Goal: Complete Application Form: Complete application form

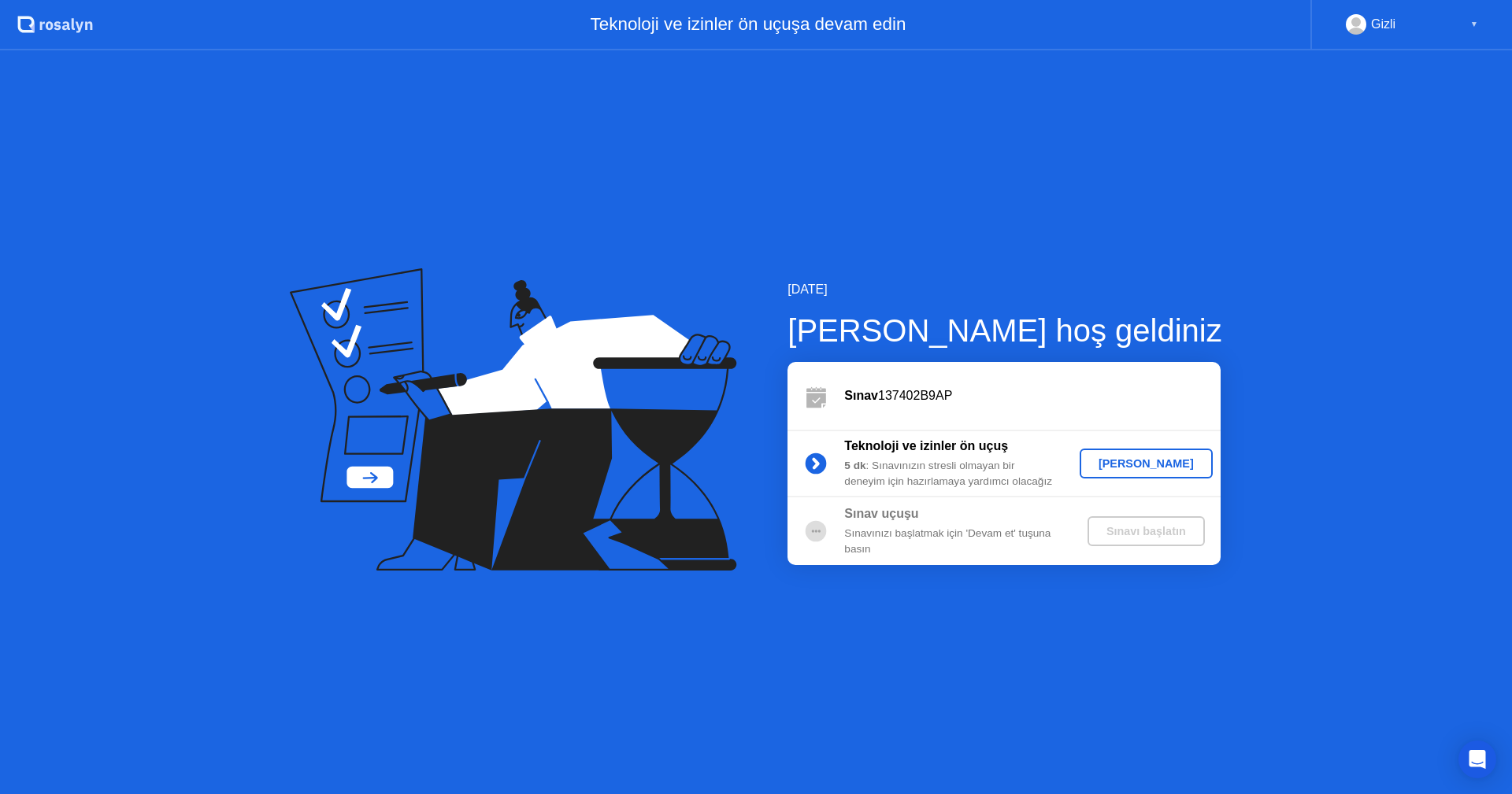
click at [1122, 468] on div "[PERSON_NAME]" at bounding box center [1146, 464] width 121 height 13
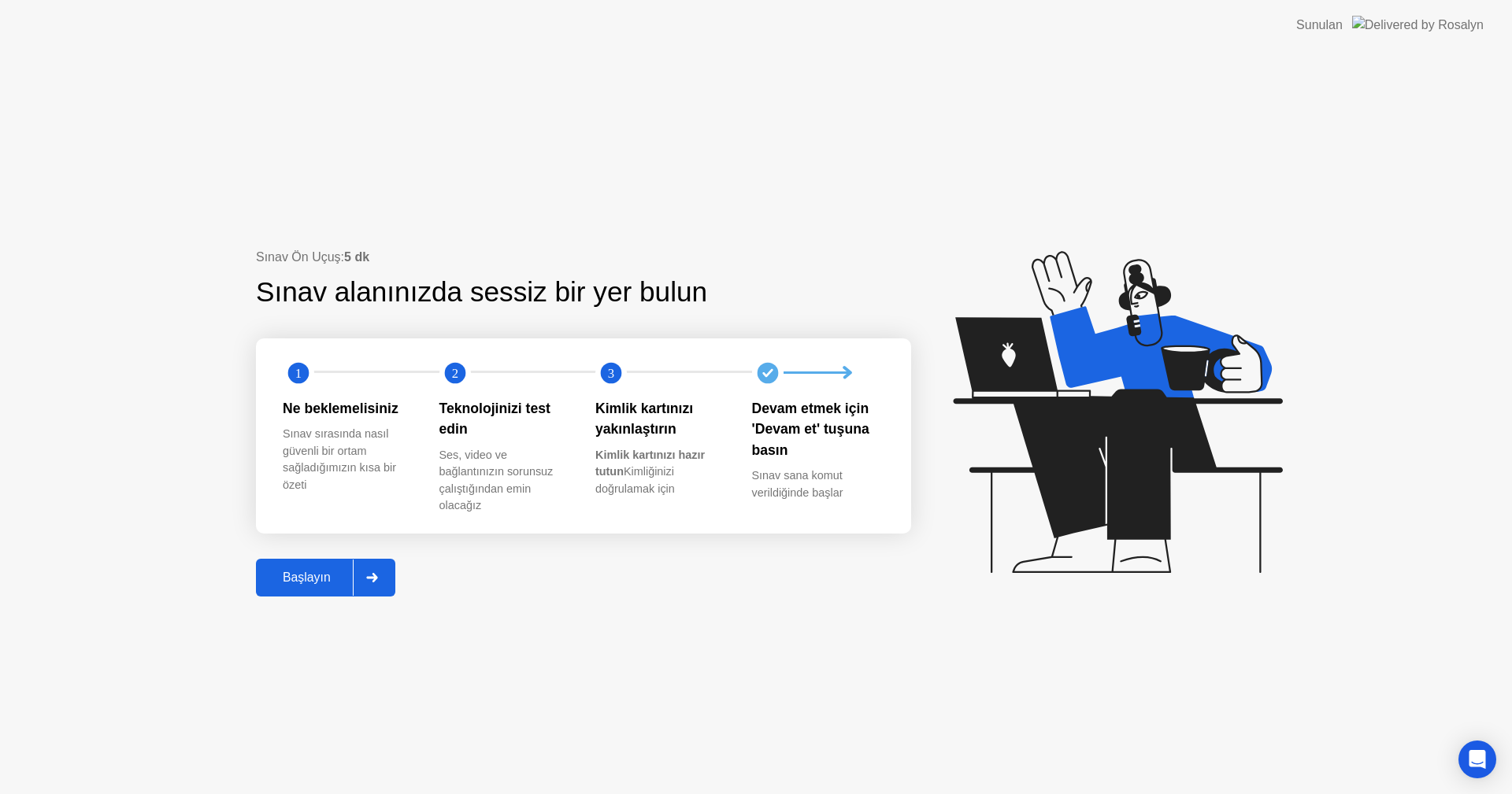
click at [327, 575] on div "Başlayın" at bounding box center [306, 578] width 92 height 14
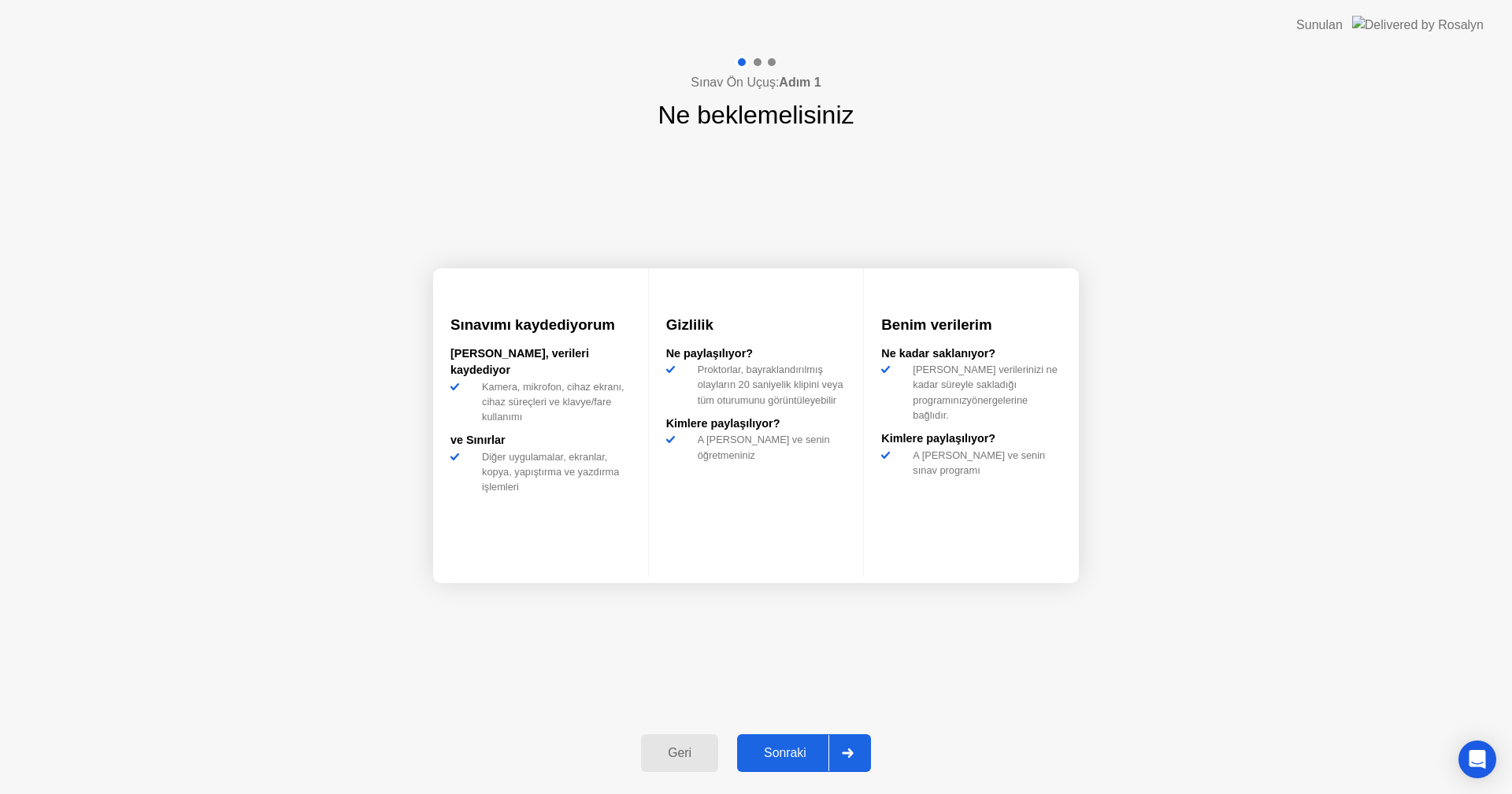
click at [790, 747] on div "Sonraki" at bounding box center [786, 754] width 87 height 14
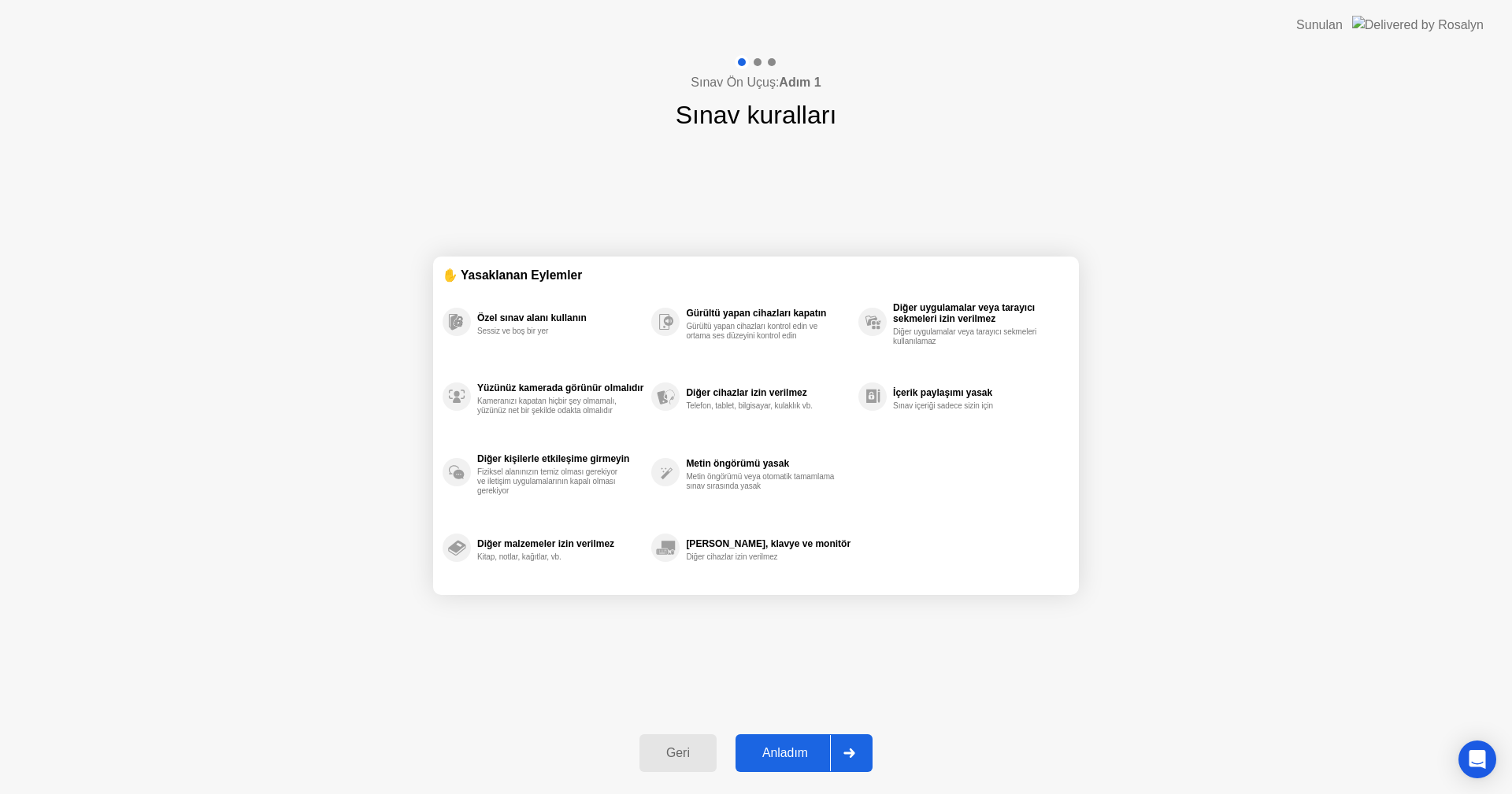
click at [799, 752] on div "Anladım" at bounding box center [786, 754] width 90 height 14
select select "**********"
select select "*******"
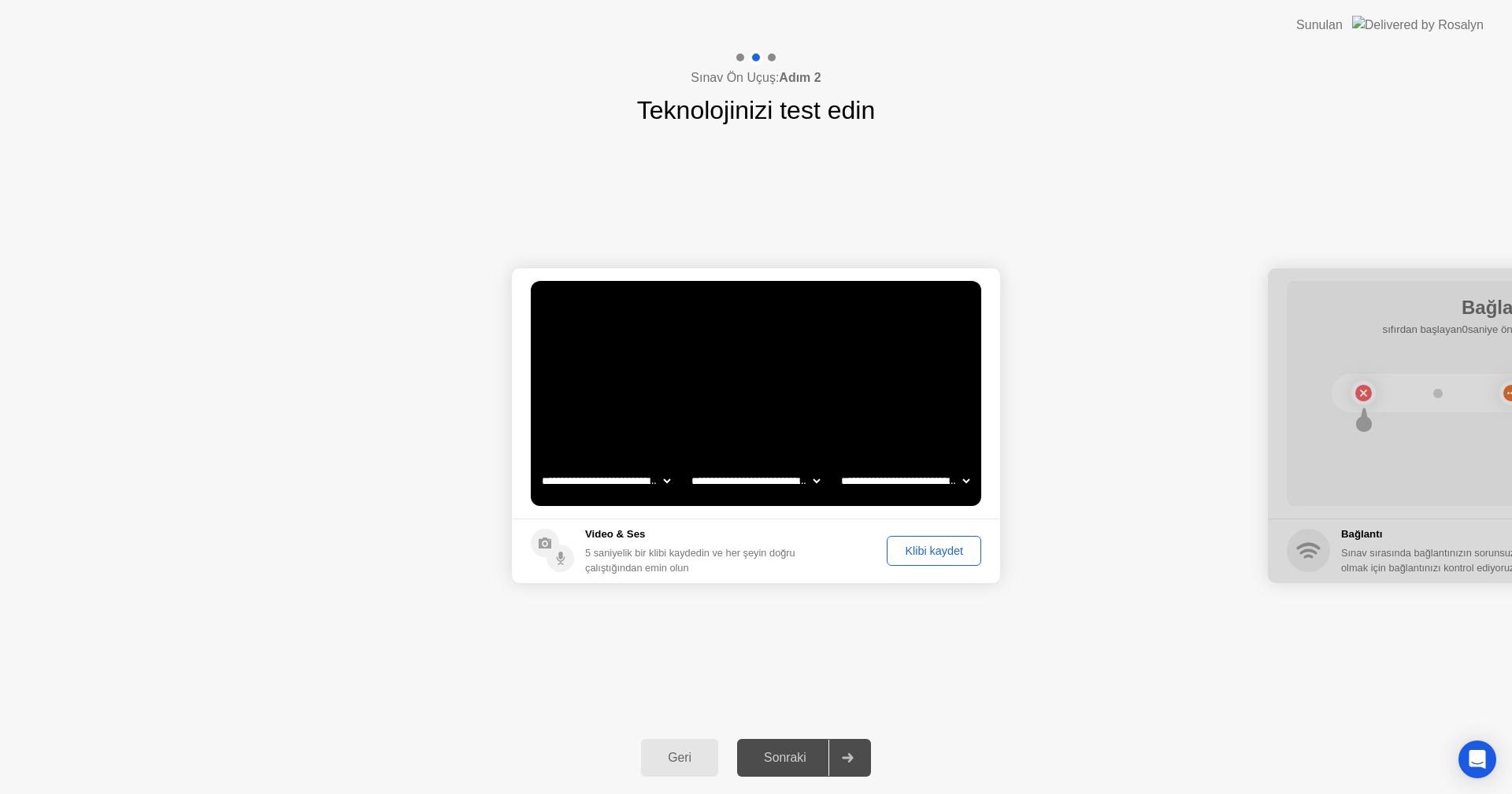
click at [954, 554] on div "Klibi kaydet" at bounding box center [934, 551] width 84 height 13
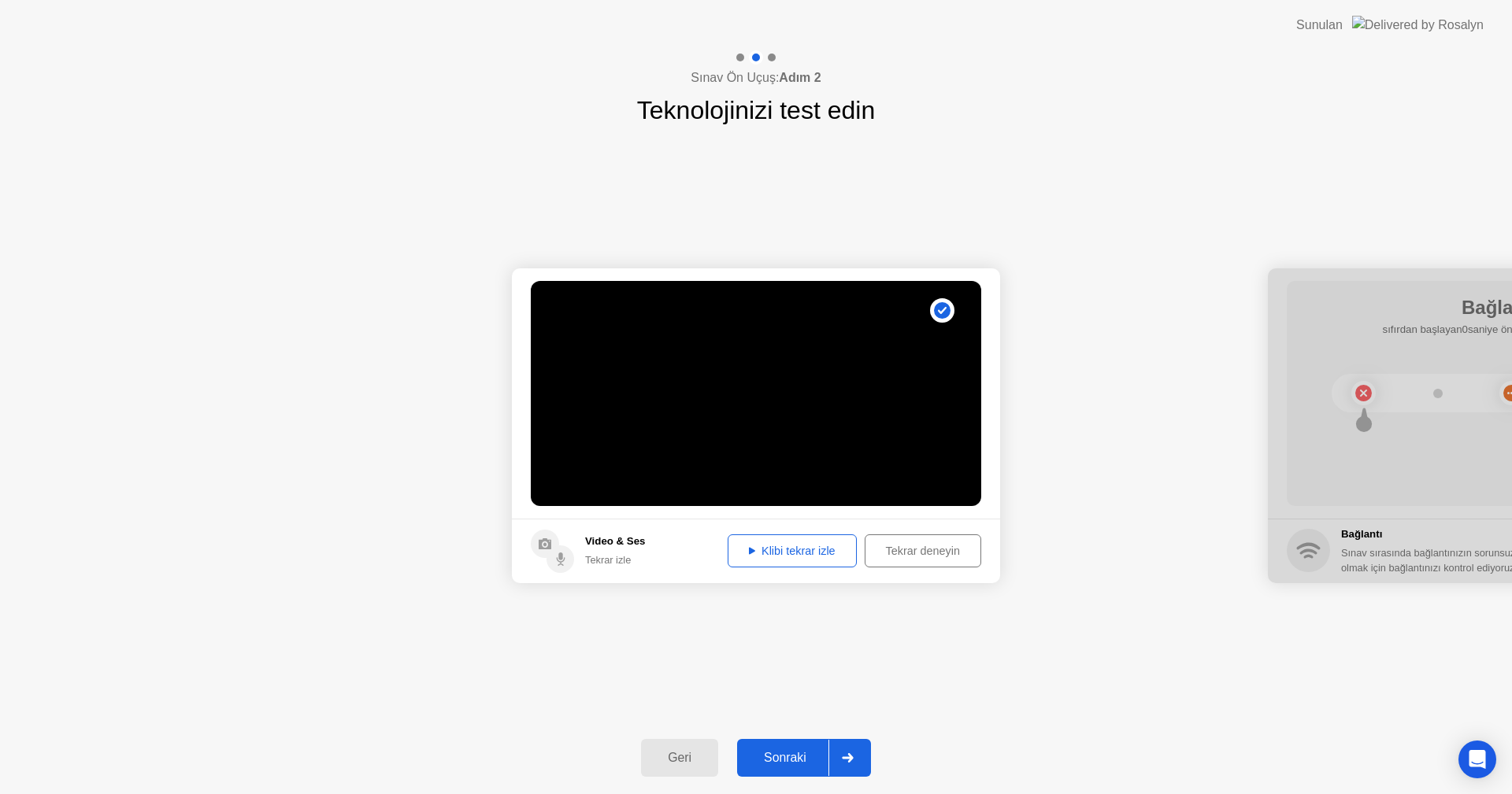
click at [790, 551] on div "Klibi tekrar izle" at bounding box center [793, 551] width 118 height 13
click at [782, 753] on div "Sonraki" at bounding box center [786, 759] width 87 height 14
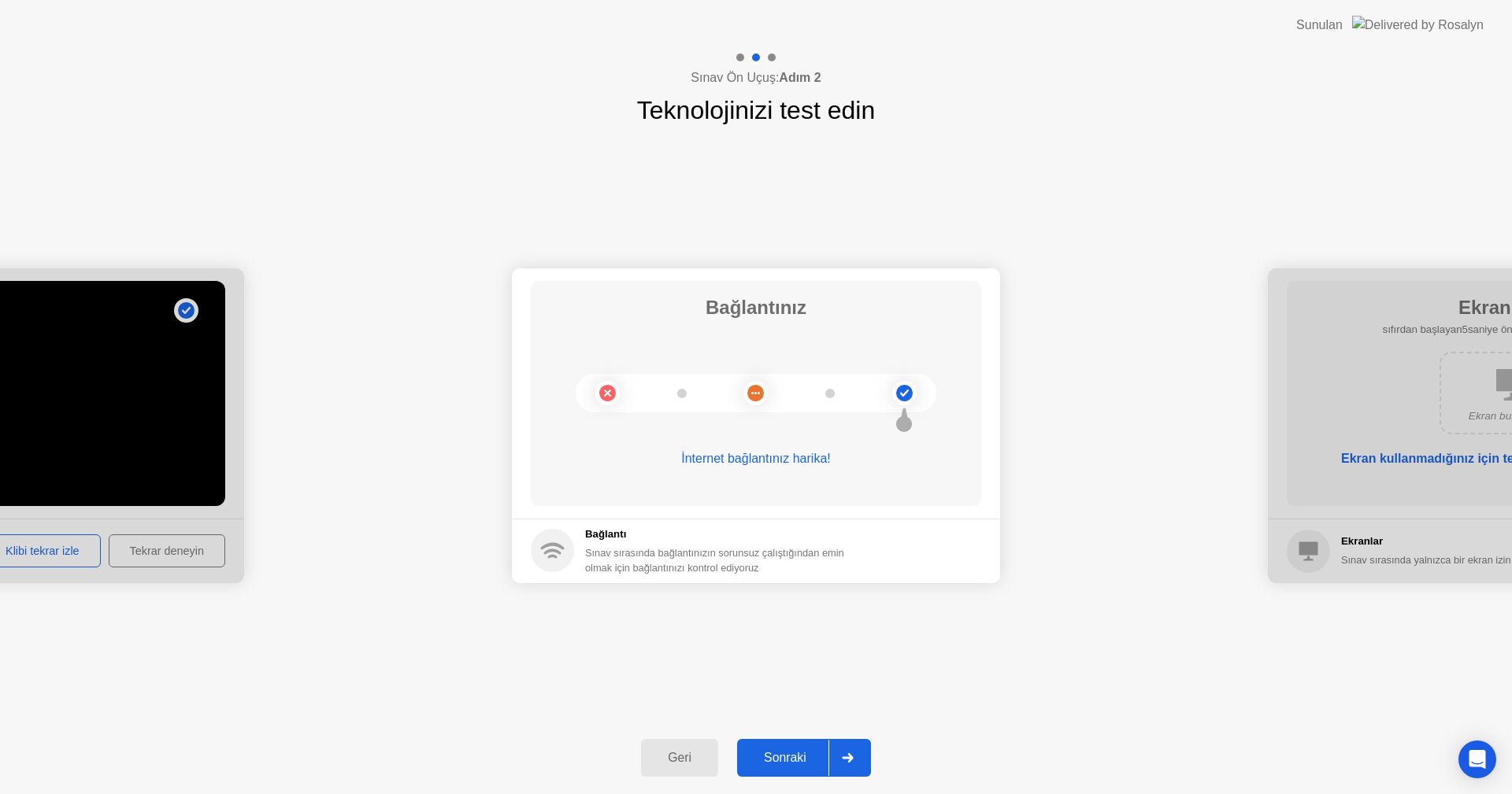
click at [795, 752] on div "Sonraki" at bounding box center [786, 759] width 87 height 14
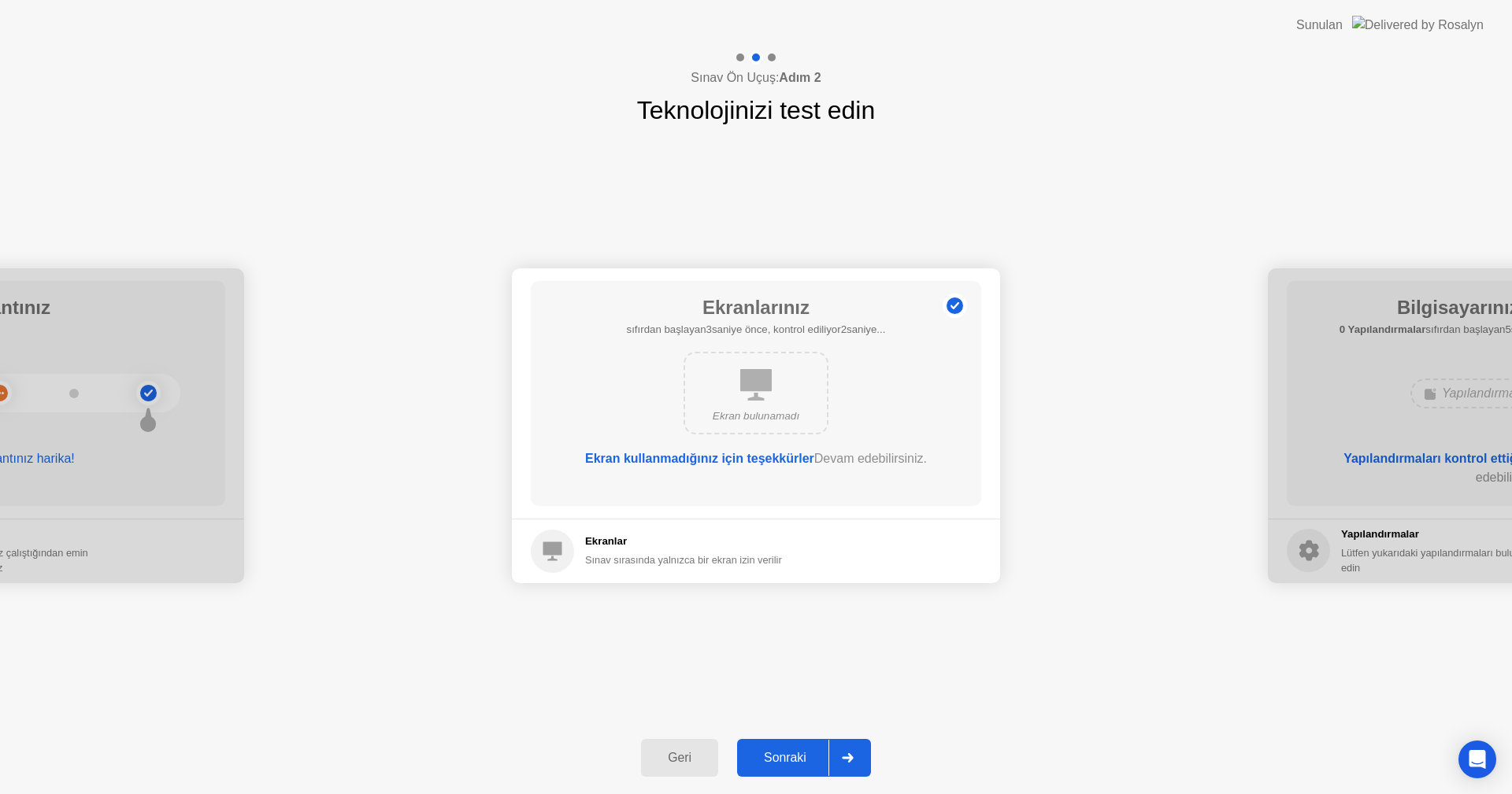
click at [780, 751] on div "Sonraki" at bounding box center [786, 759] width 87 height 14
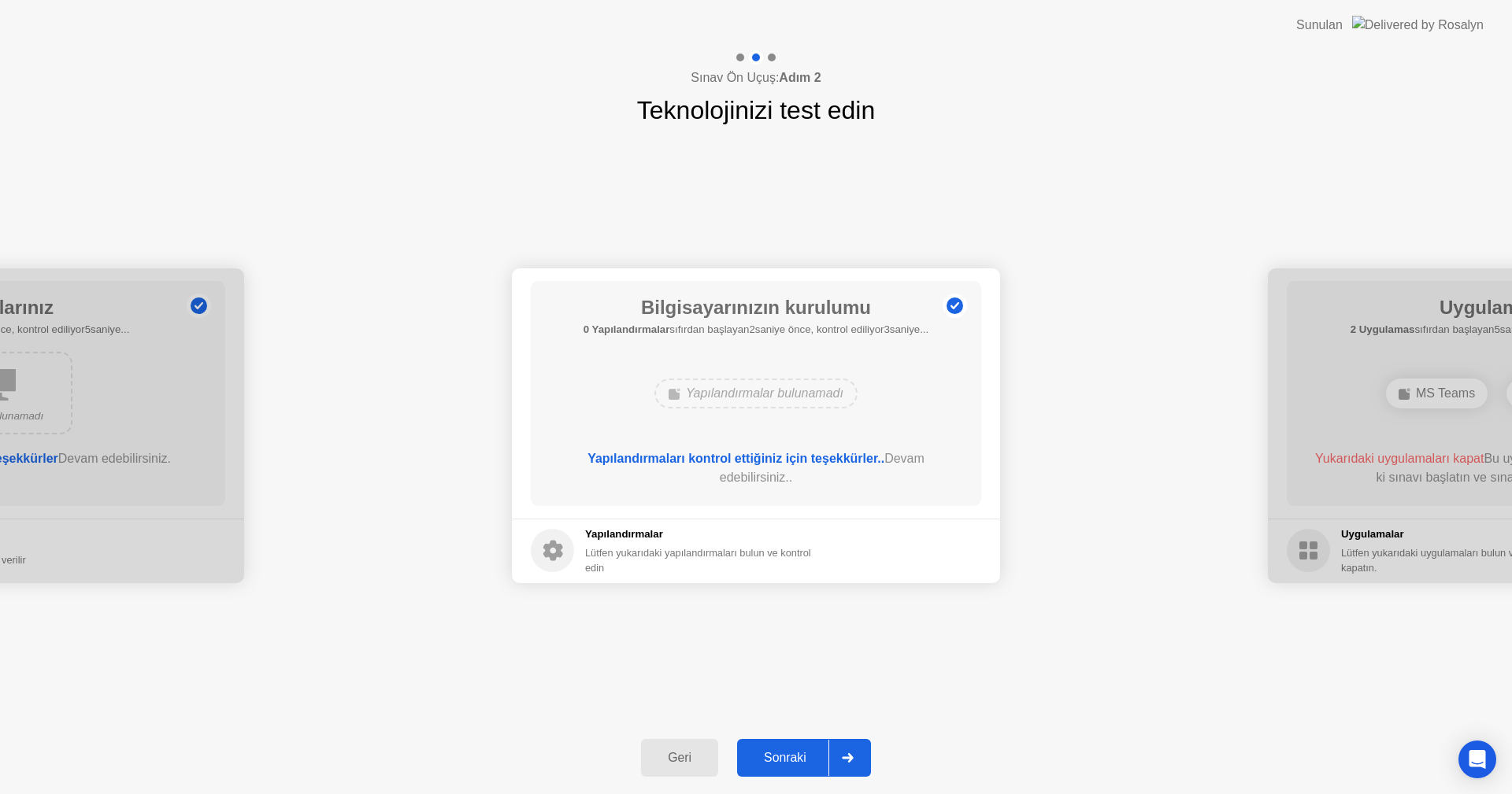
click at [795, 751] on div "Sonraki" at bounding box center [786, 759] width 87 height 14
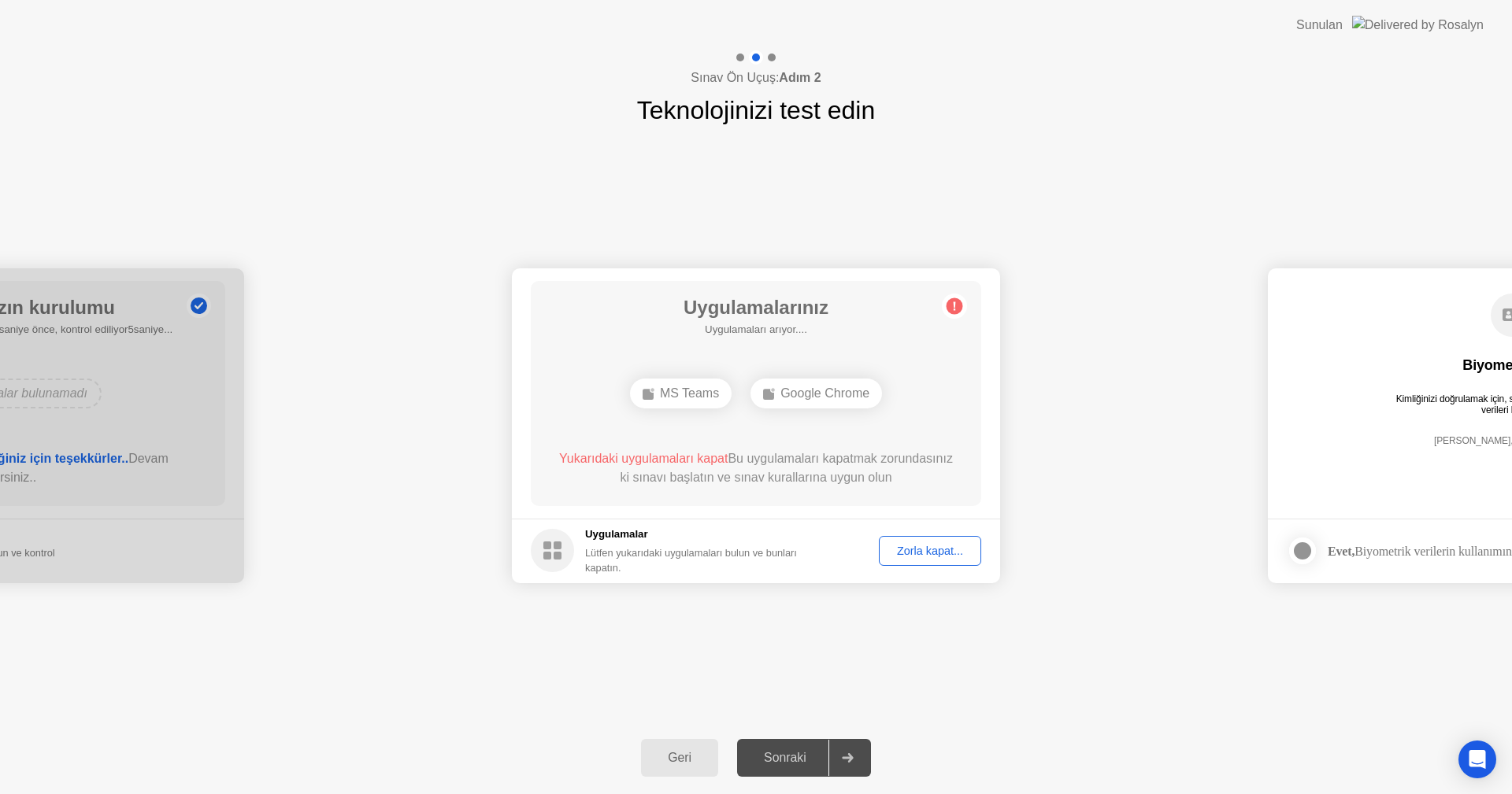
click at [911, 554] on div "Zorla kapat..." at bounding box center [930, 551] width 91 height 13
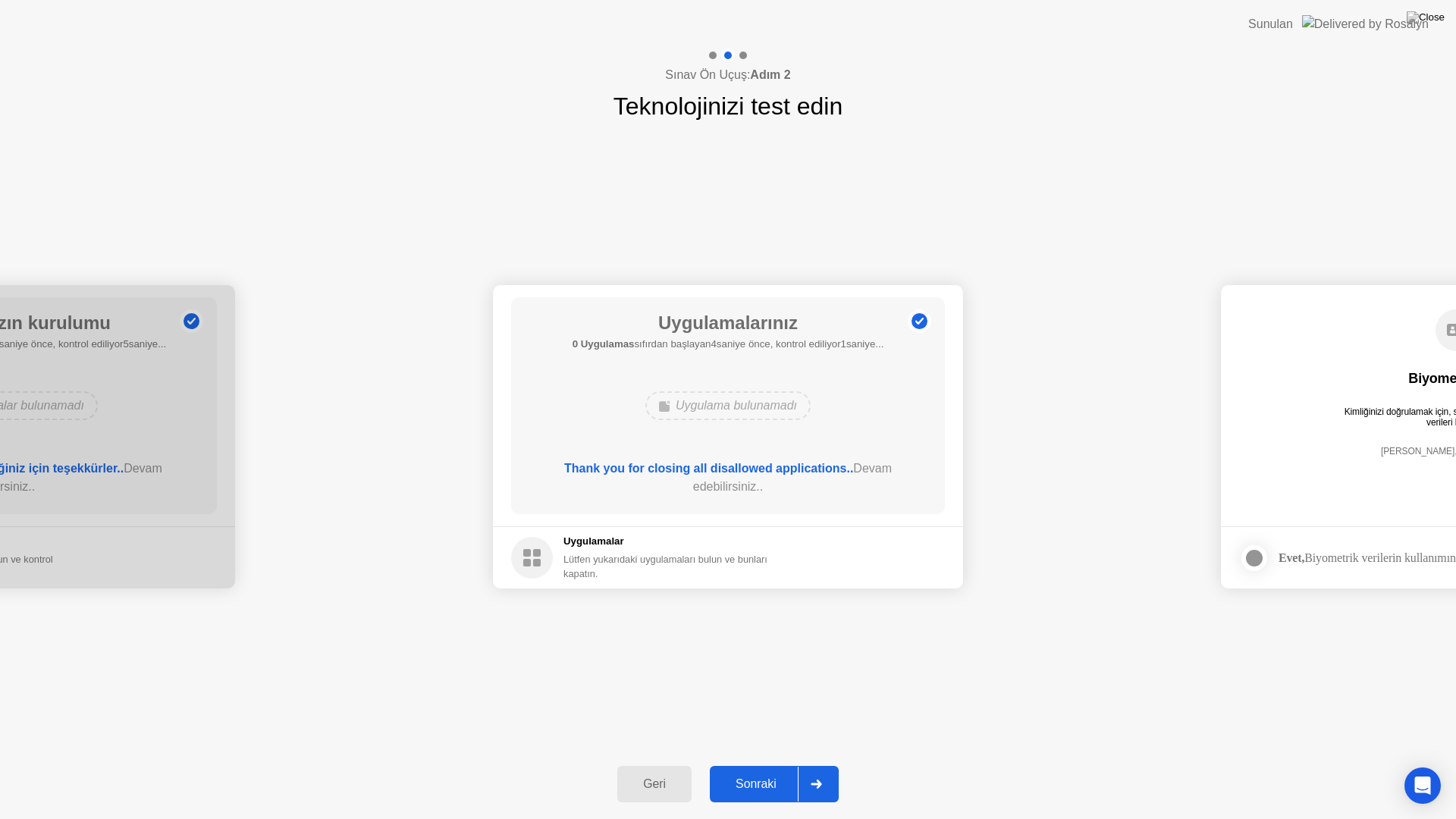
click at [756, 764] on div "Sonraki" at bounding box center [756, 784] width 84 height 14
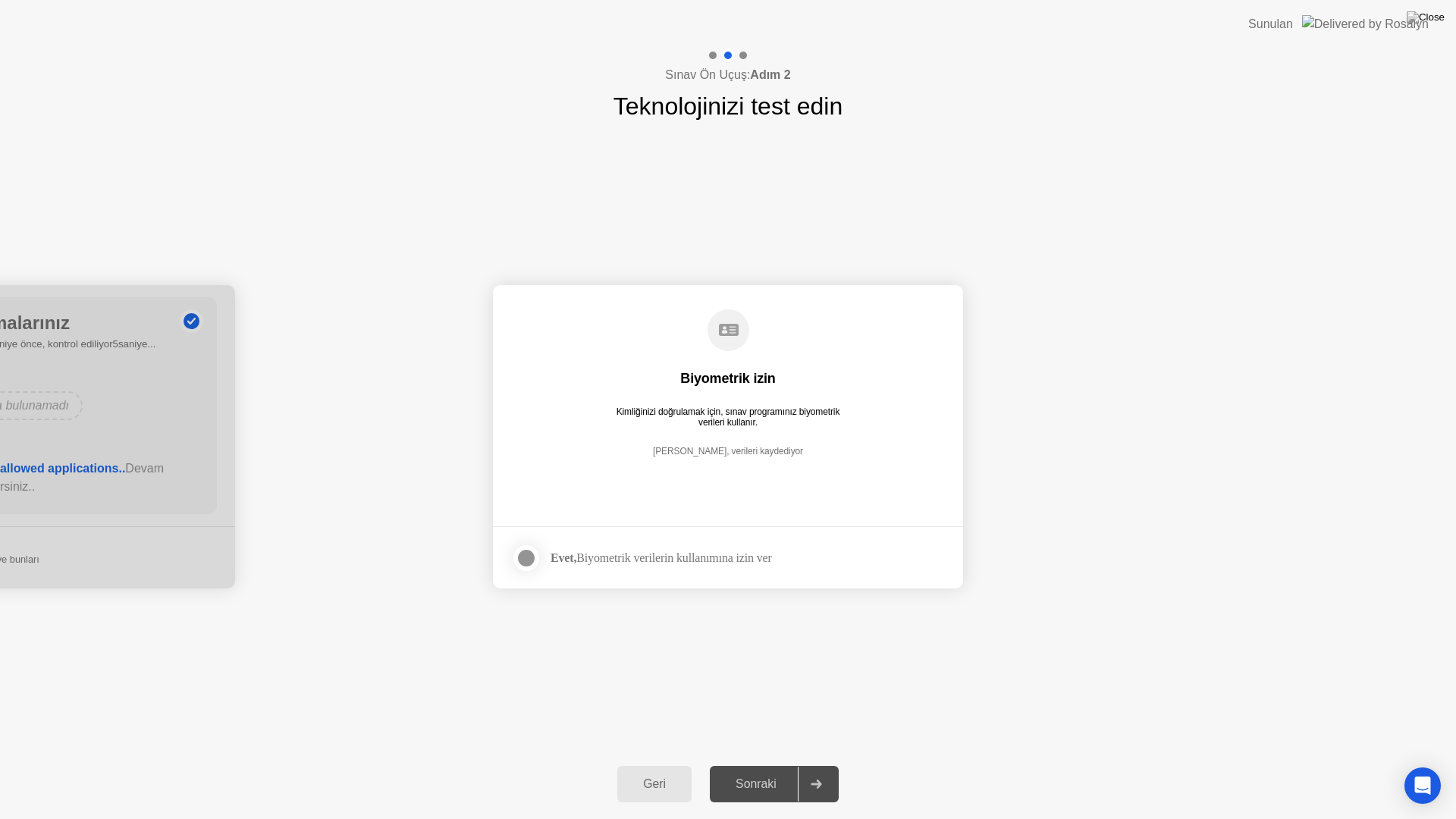
click at [526, 555] on div at bounding box center [526, 558] width 18 height 18
click at [756, 764] on button "Sonraki" at bounding box center [775, 784] width 129 height 36
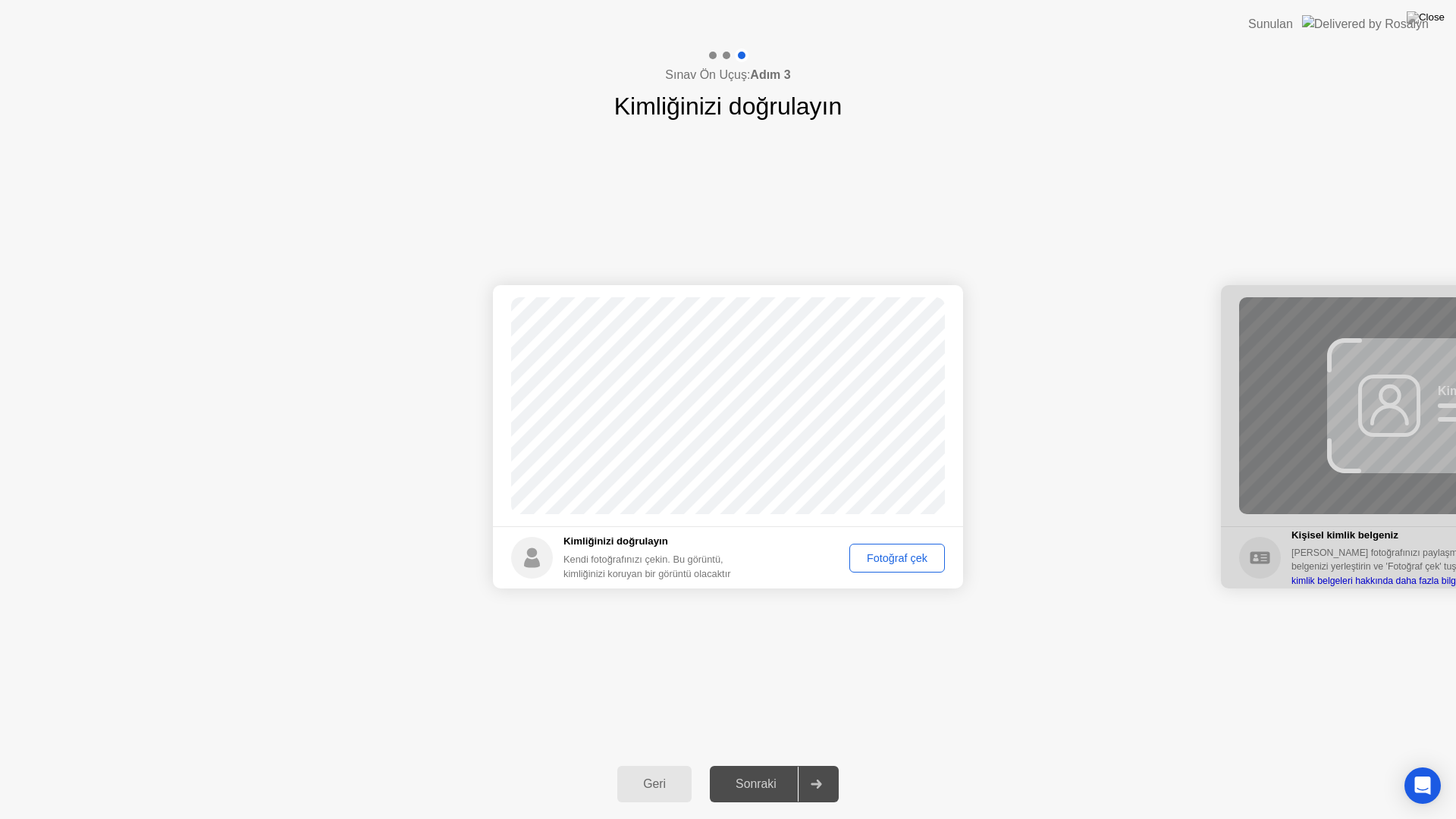
click at [886, 561] on div "Fotoğraf çek" at bounding box center [897, 558] width 85 height 12
click at [756, 764] on div "Sonraki" at bounding box center [756, 784] width 84 height 14
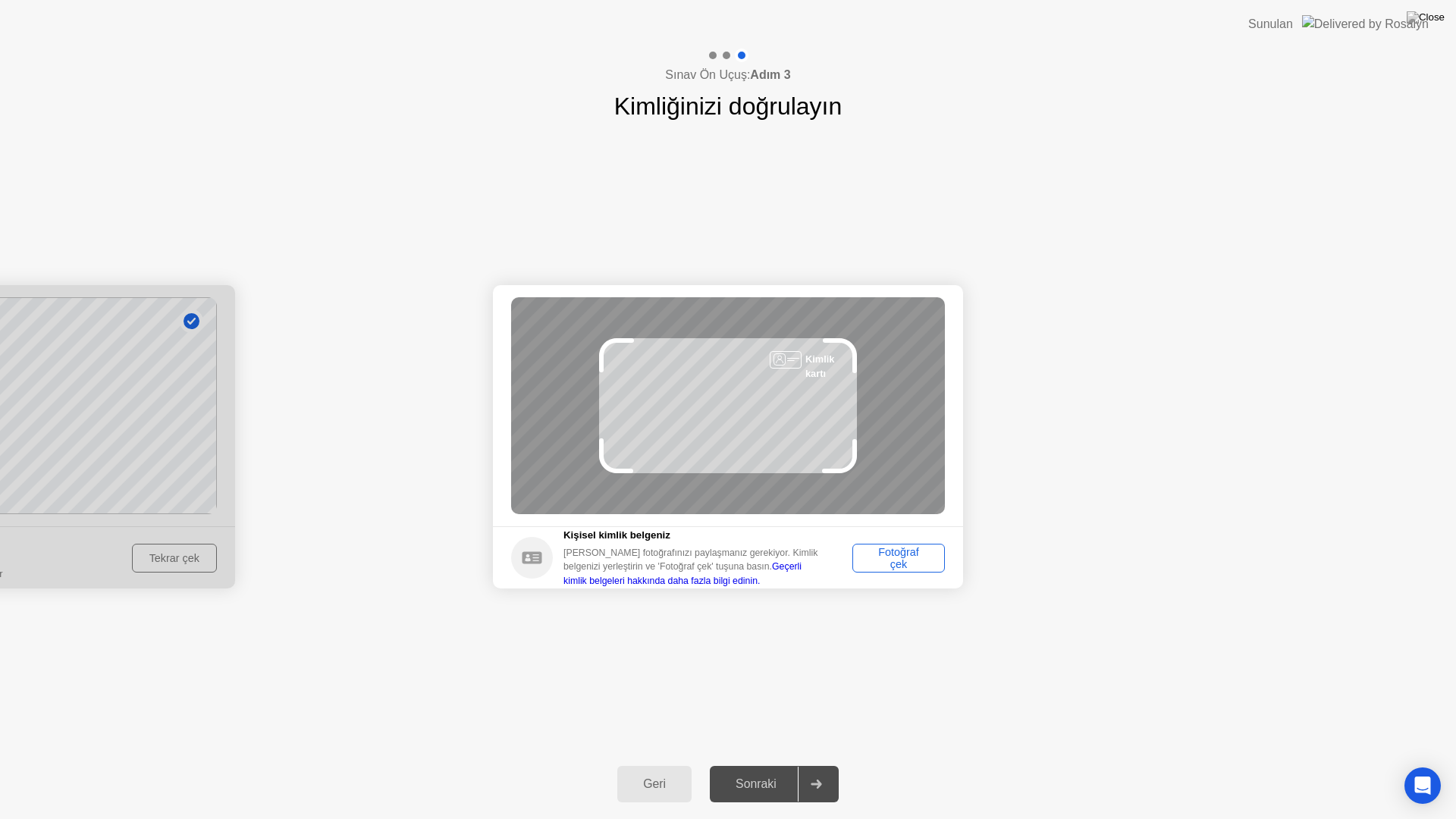
click at [896, 549] on div "Fotoğraf çek" at bounding box center [899, 558] width 82 height 24
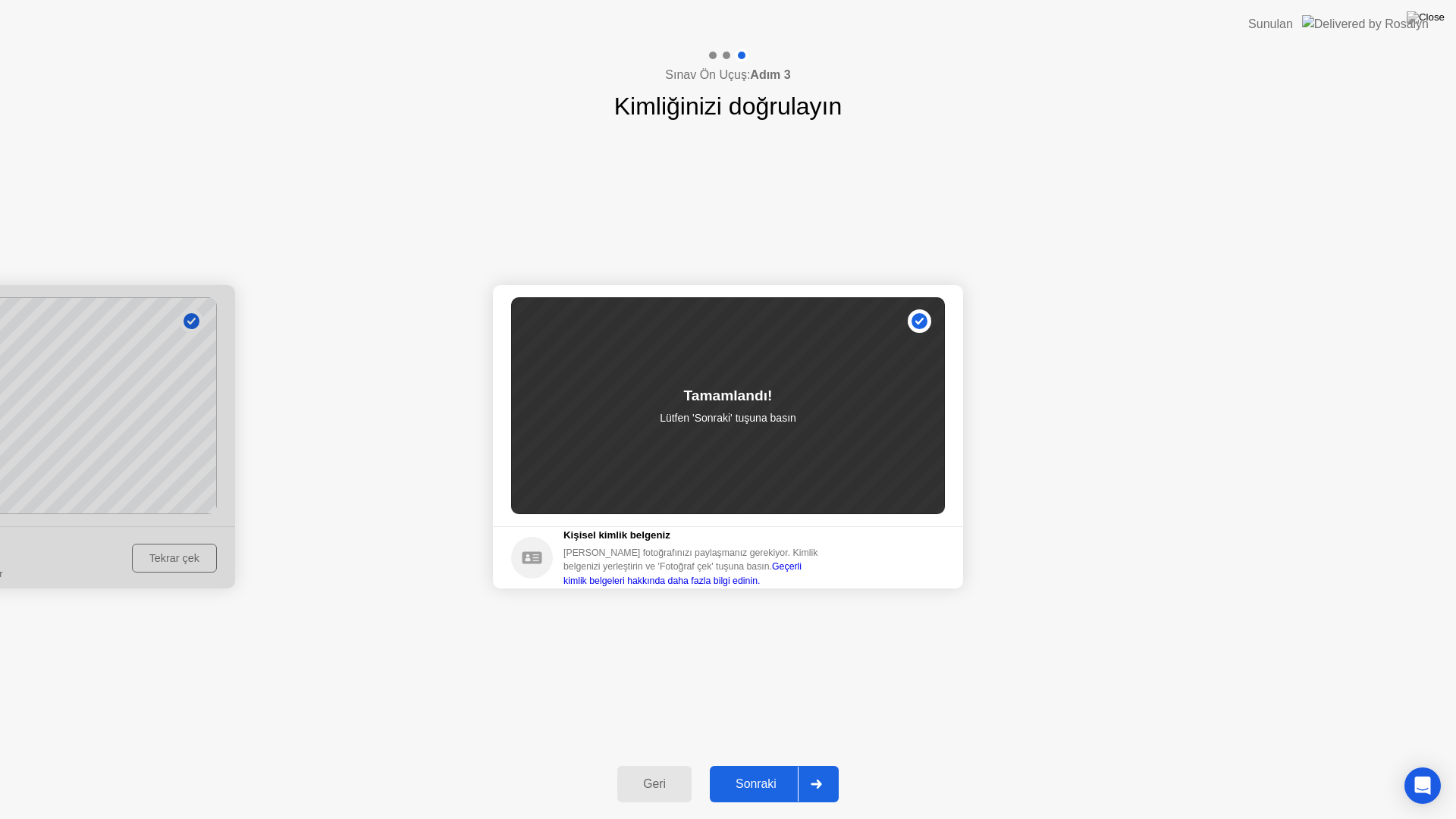
click at [756, 764] on div "Sonraki" at bounding box center [756, 784] width 84 height 14
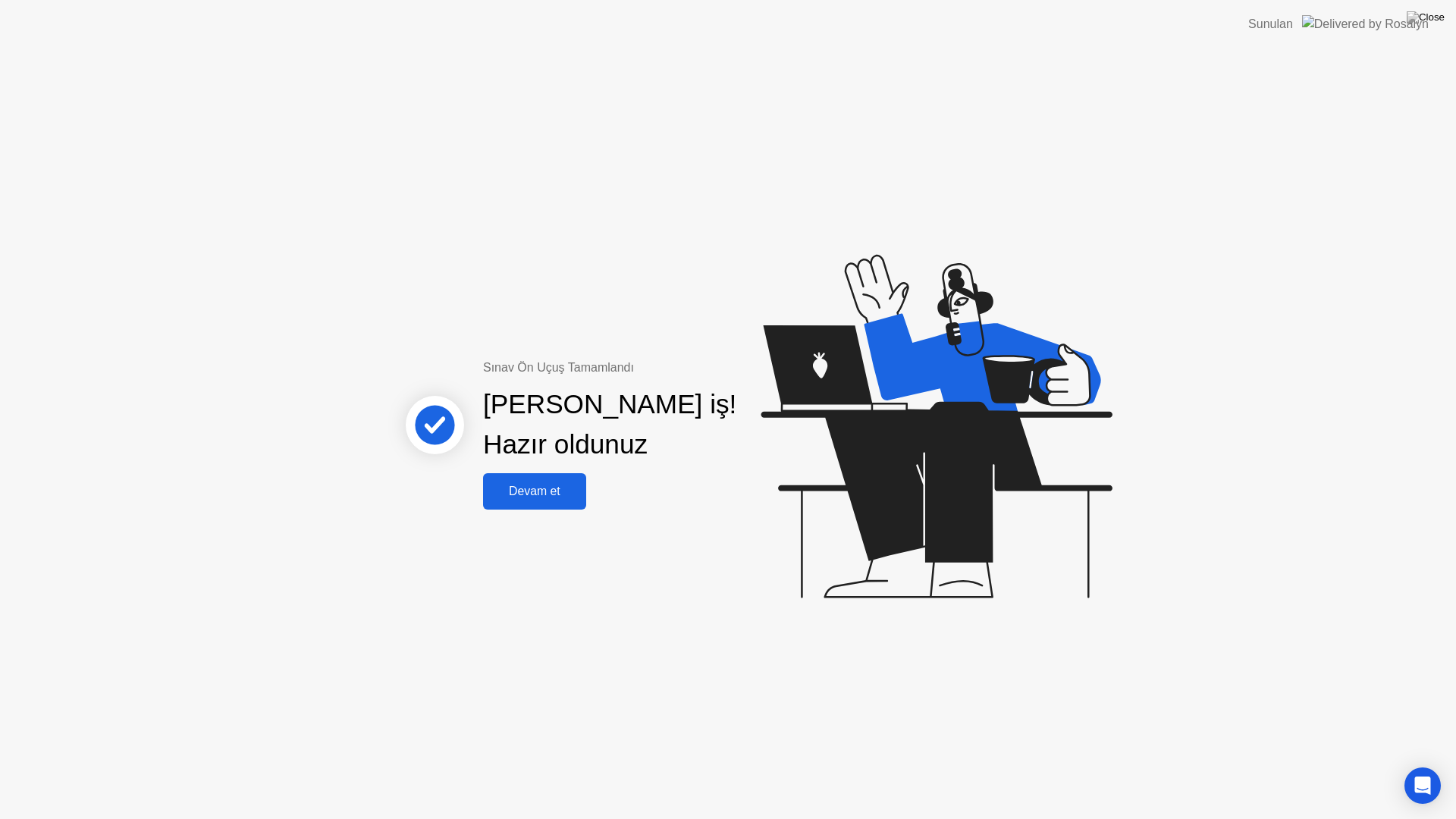
click at [551, 502] on button "Devam et" at bounding box center [535, 492] width 103 height 36
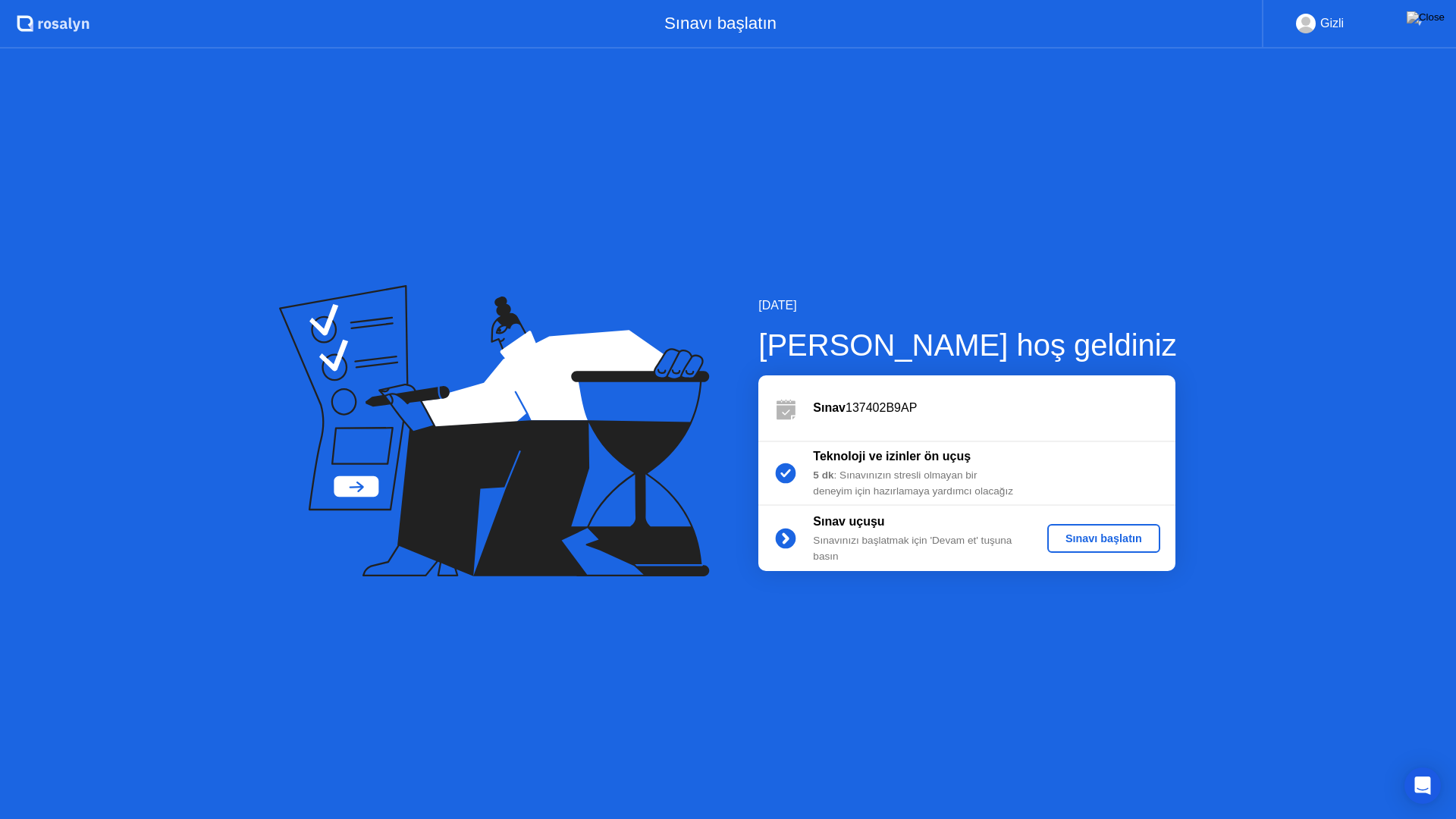
click at [1082, 539] on div "Sınavı başlatın" at bounding box center [1104, 539] width 101 height 12
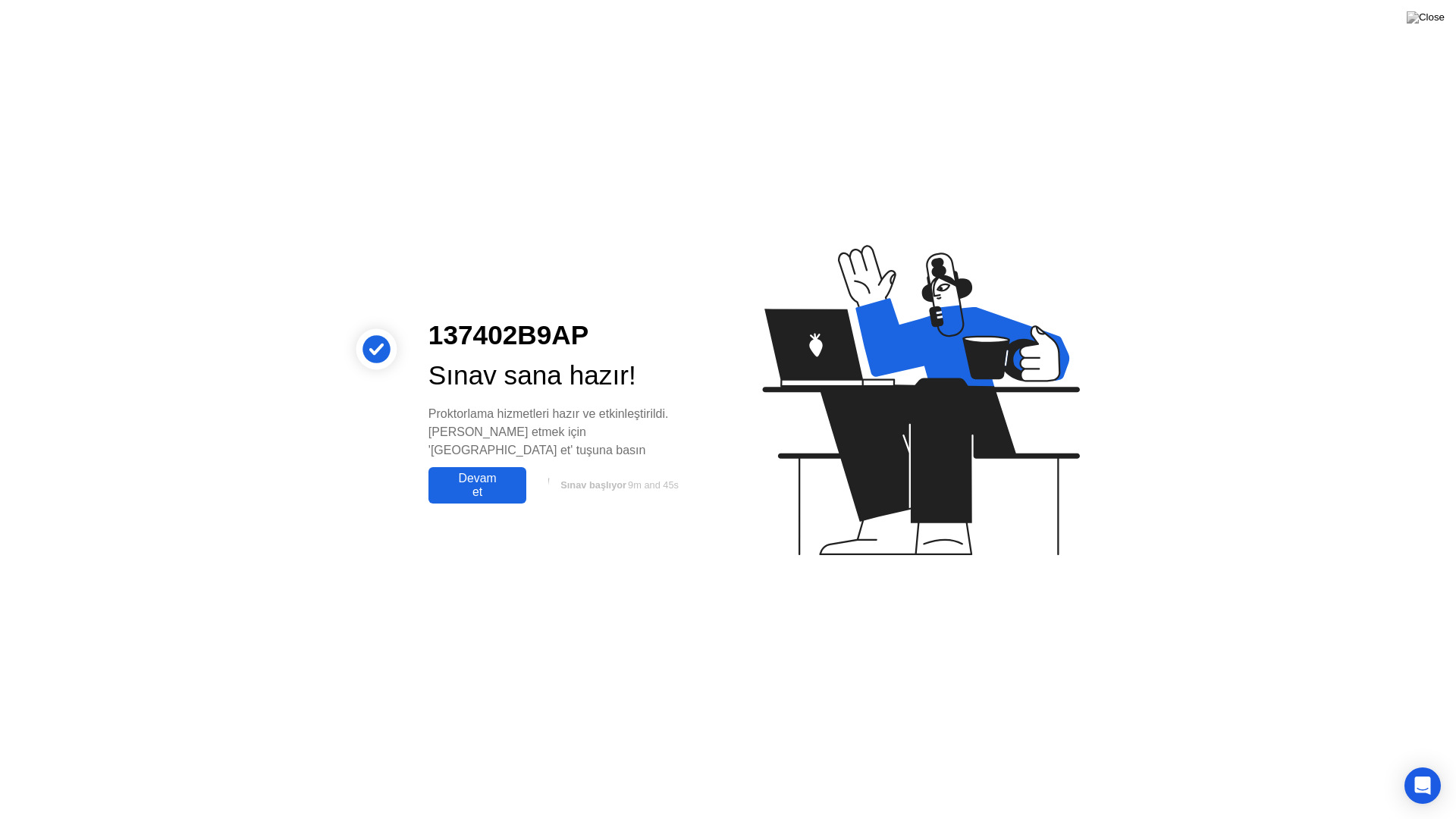
click at [487, 485] on div "Devam et" at bounding box center [477, 485] width 89 height 27
